Goal: Information Seeking & Learning: Learn about a topic

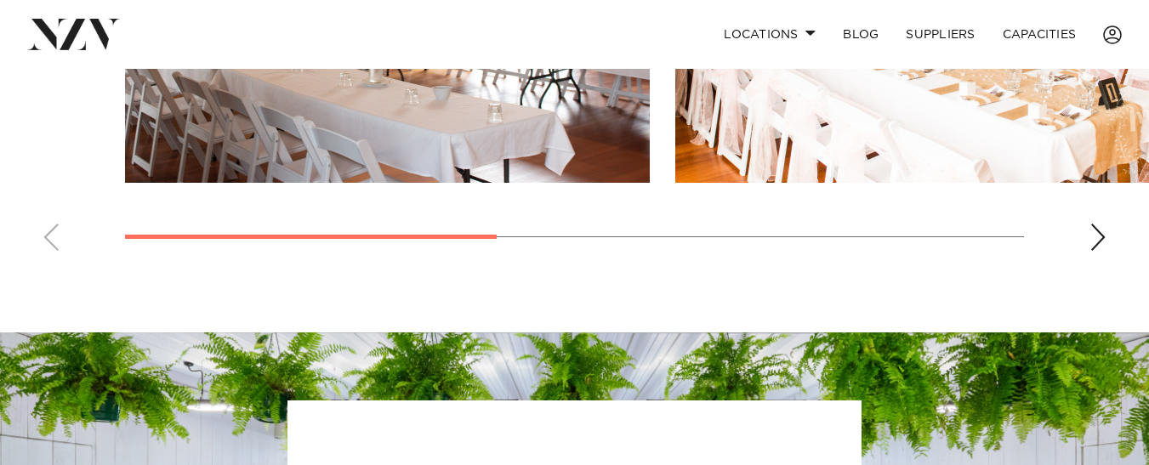
scroll to position [1509, 0]
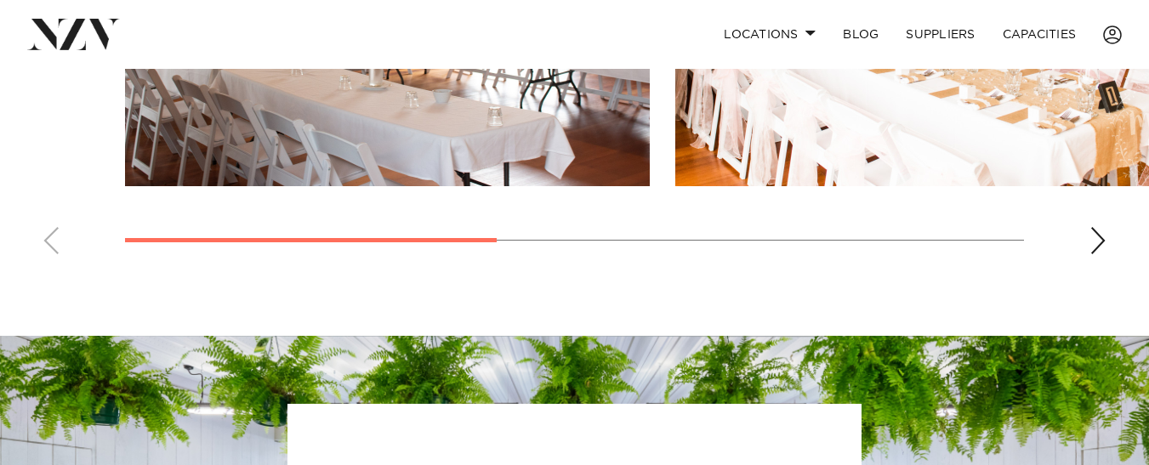
click at [1097, 227] on div "Next slide" at bounding box center [1098, 240] width 17 height 27
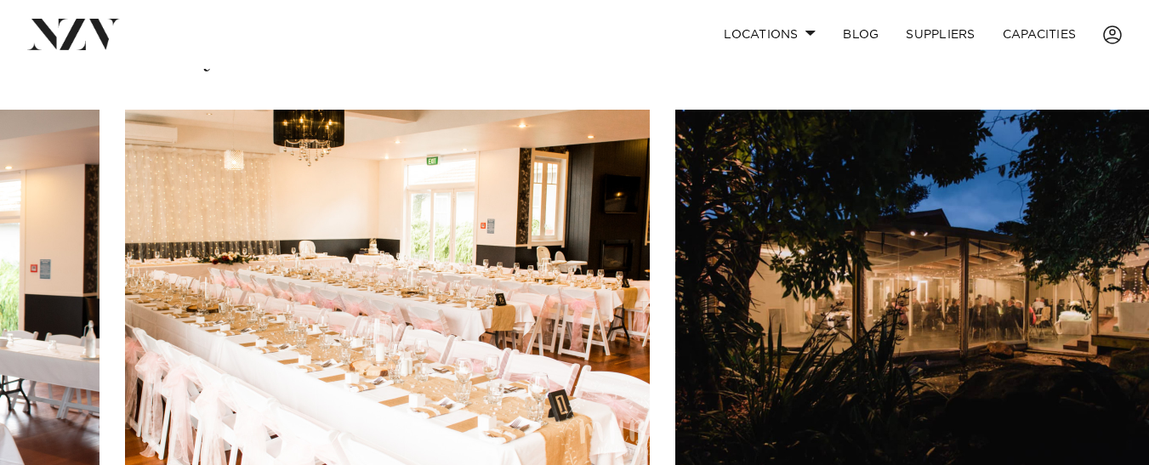
scroll to position [1251, 0]
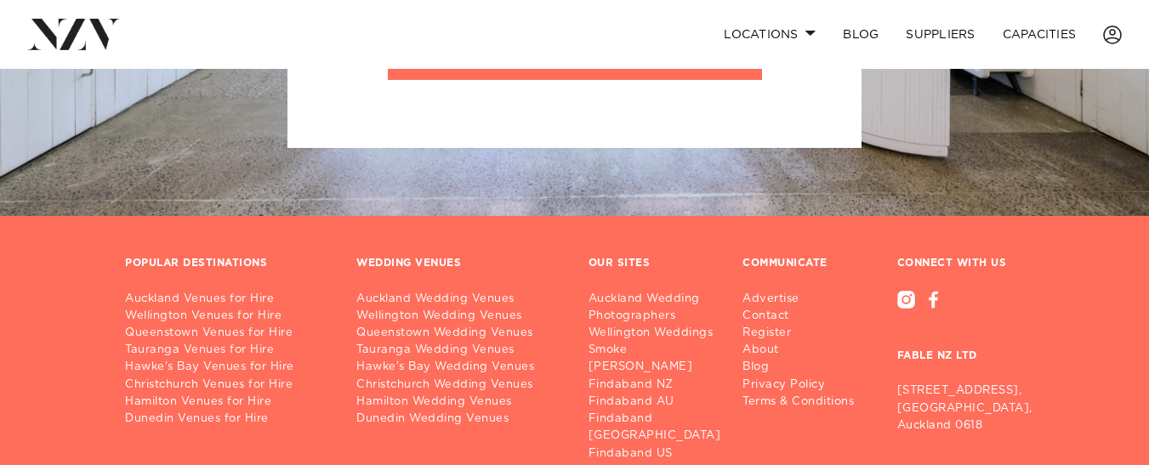
scroll to position [2152, 0]
click at [405, 393] on link "Hamilton Wedding Venues" at bounding box center [458, 401] width 204 height 17
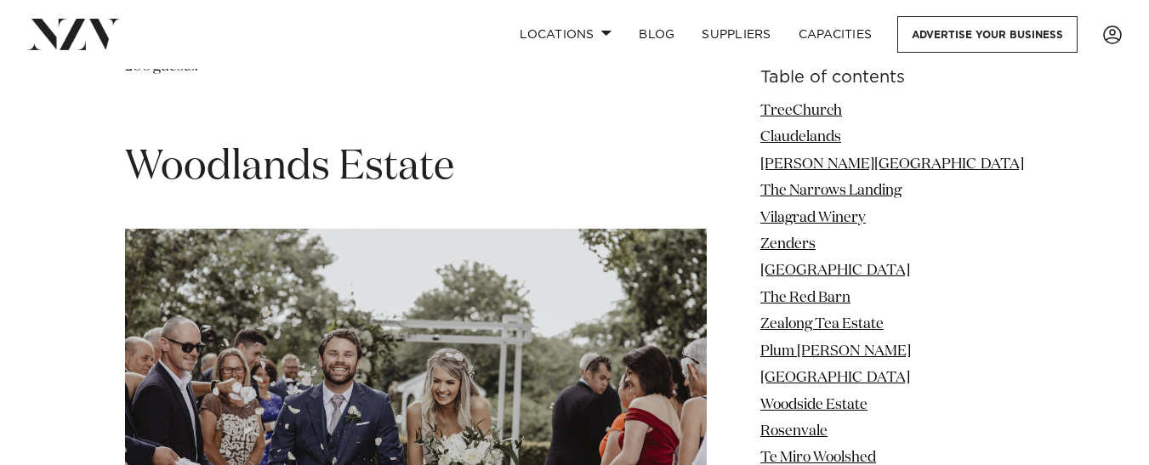
scroll to position [12457, 0]
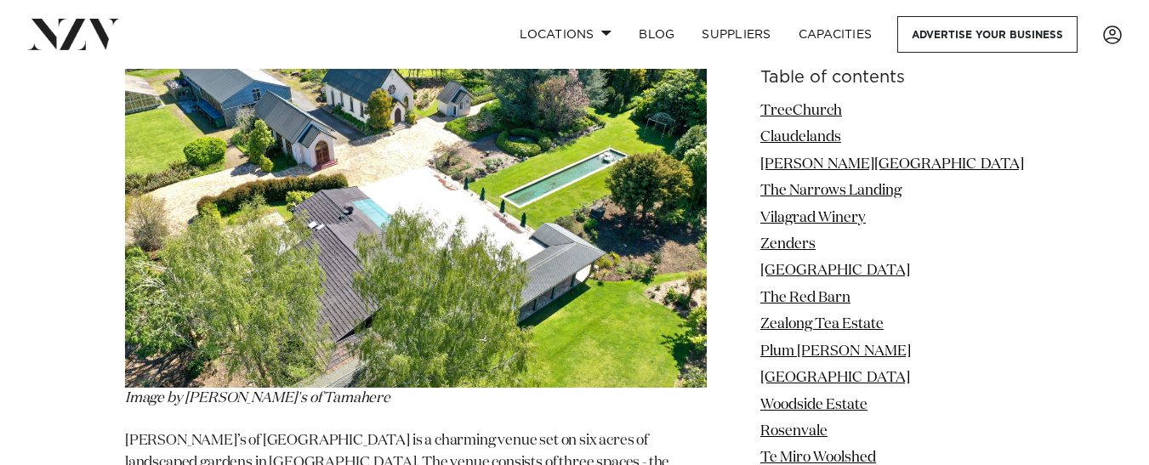
scroll to position [11971, 0]
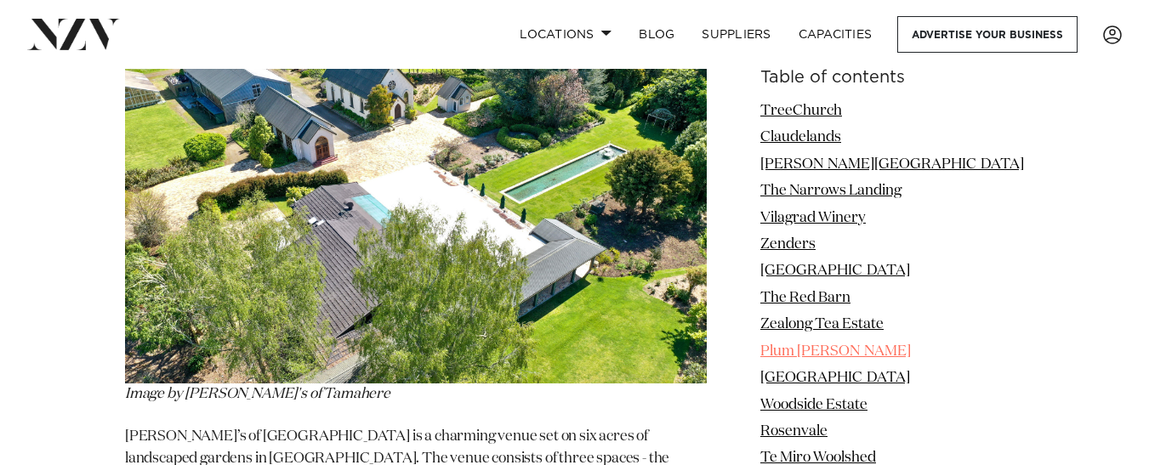
click at [859, 346] on link "Plum [PERSON_NAME]" at bounding box center [836, 352] width 151 height 14
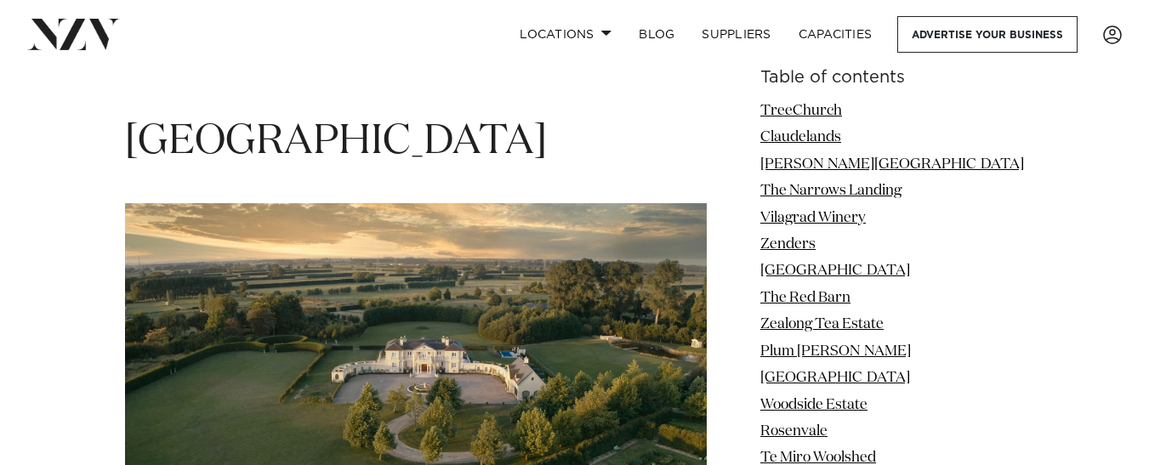
scroll to position [9096, 0]
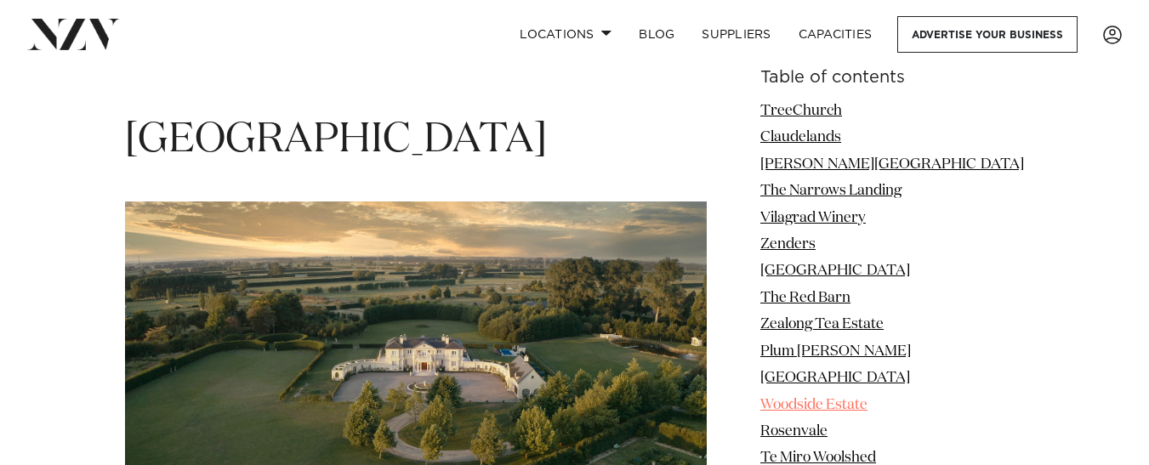
click at [868, 404] on link "Woodside Estate" at bounding box center [814, 405] width 107 height 14
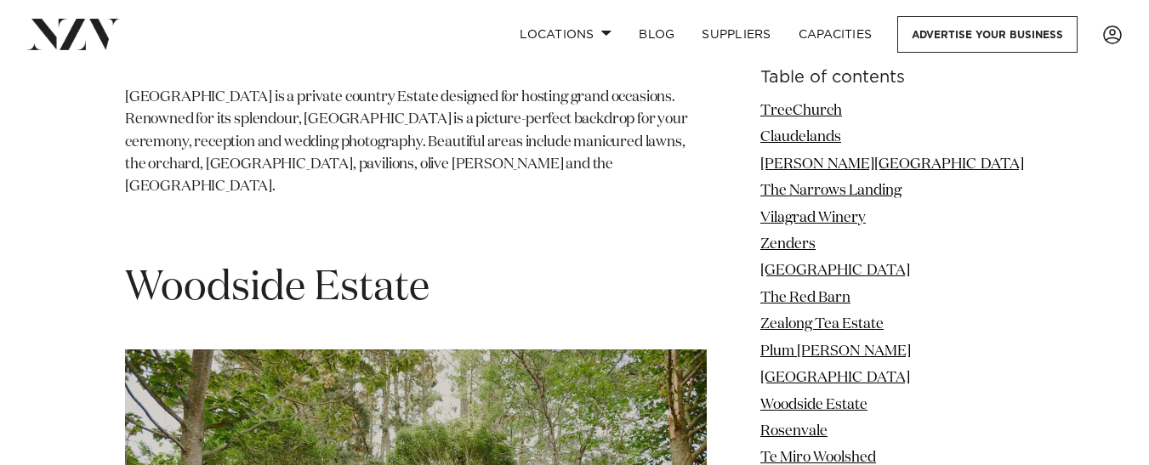
scroll to position [9579, 0]
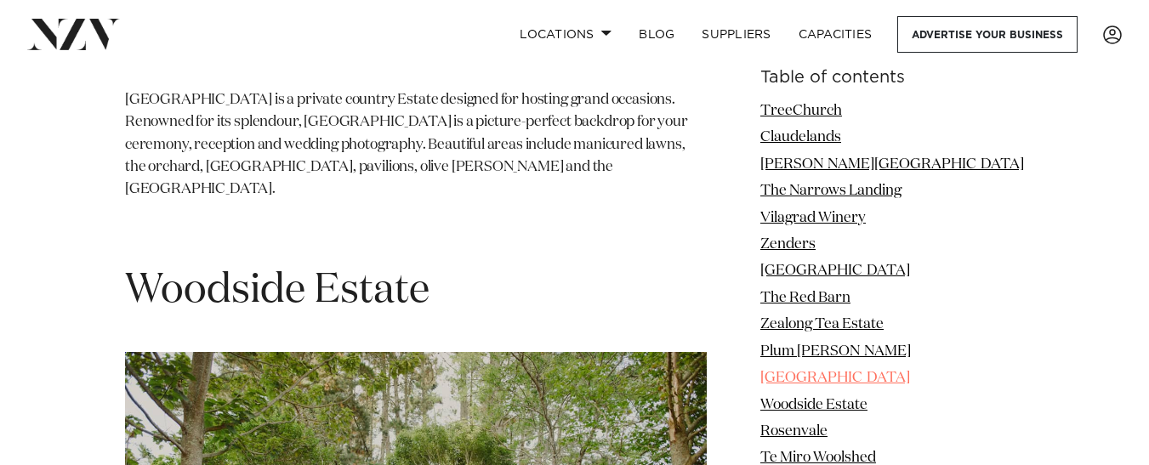
click at [889, 381] on link "[GEOGRAPHIC_DATA]" at bounding box center [836, 378] width 150 height 14
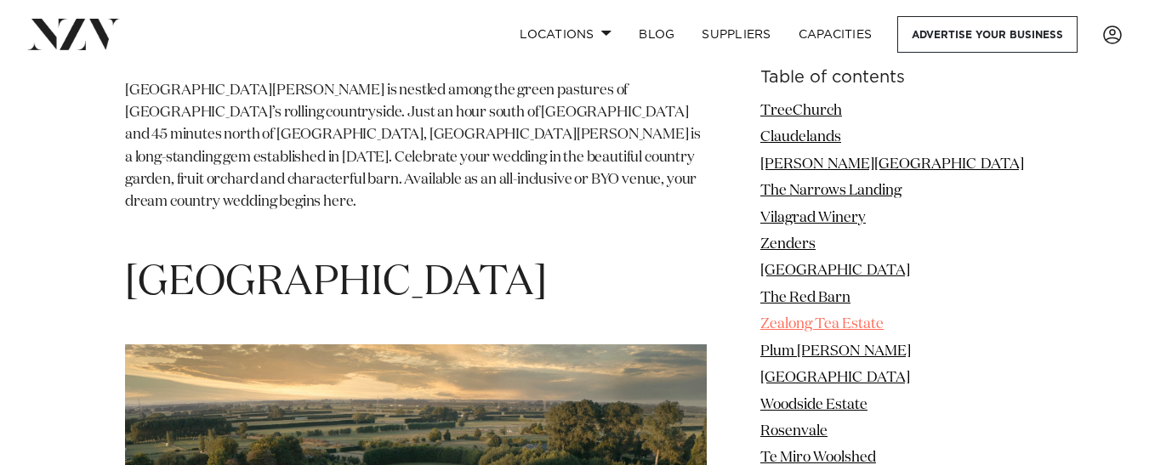
click at [831, 322] on link "Zealong Tea Estate" at bounding box center [822, 325] width 123 height 14
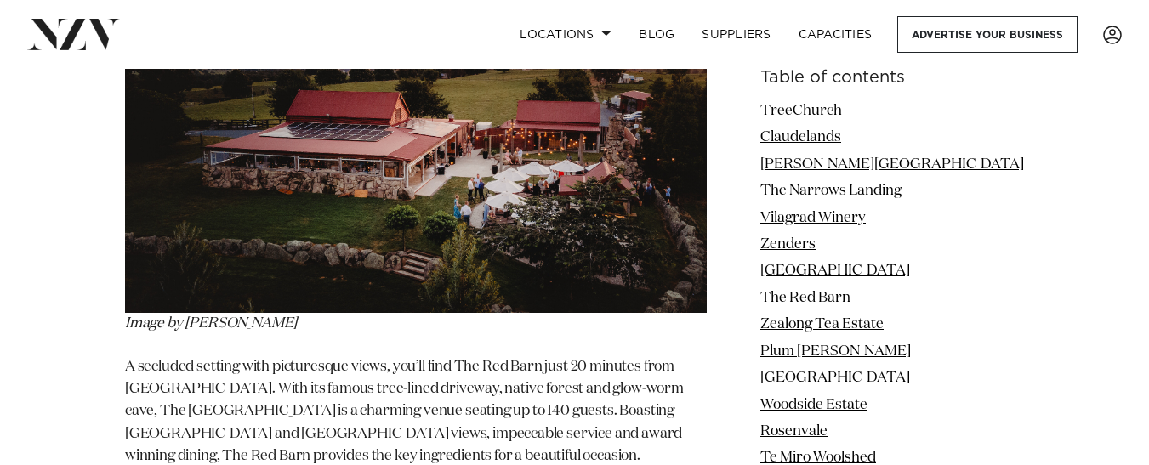
scroll to position [7311, 0]
